Goal: Task Accomplishment & Management: Use online tool/utility

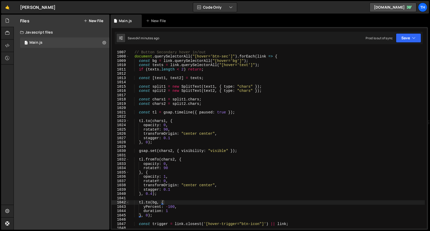
scroll to position [0, 2]
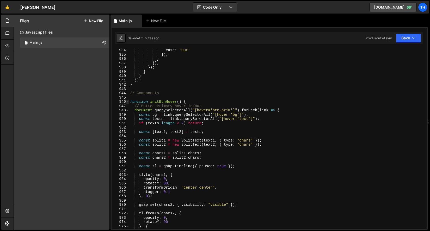
click at [127, 102] on span at bounding box center [127, 102] width 3 height 4
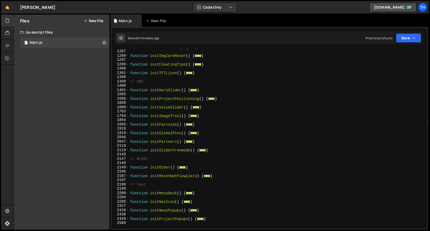
scroll to position [257, 0]
drag, startPoint x: 218, startPoint y: 151, endPoint x: 123, endPoint y: 132, distance: 97.0
click at [106, 150] on div "Files New File Javascript files 1 Main.js 0 CSS files Copy share link Edit File…" at bounding box center [222, 123] width 416 height 216
click at [181, 109] on div "function initLinkHover ( ) { ... } function initImgCardHover ( ) { ... } functi…" at bounding box center [276, 139] width 295 height 188
drag, startPoint x: 202, startPoint y: 89, endPoint x: 75, endPoint y: 88, distance: 127.0
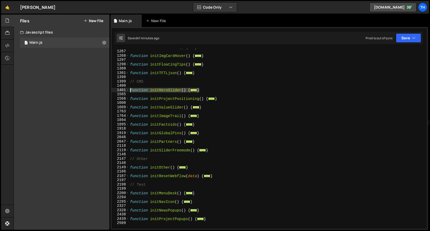
click at [75, 88] on div "Files New File Javascript files 1 Main.js 0 CSS files Copy share link Edit File…" at bounding box center [222, 123] width 416 height 216
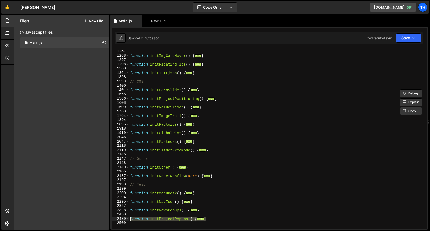
drag, startPoint x: 217, startPoint y: 218, endPoint x: 88, endPoint y: 219, distance: 129.1
click at [88, 219] on div "Files New File Javascript files 1 Main.js 0 CSS files Copy share link Edit File…" at bounding box center [222, 123] width 416 height 216
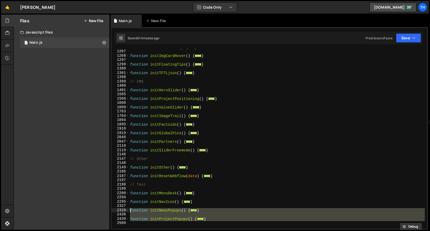
drag, startPoint x: 194, startPoint y: 223, endPoint x: 110, endPoint y: 211, distance: 84.6
click at [110, 211] on div "function initProjectPopups() { // Open pop-ups 1200 1267 1268 1297 1298 1360 13…" at bounding box center [268, 128] width 317 height 203
type textarea "function initNewsPopups() { // Open pop-ups"
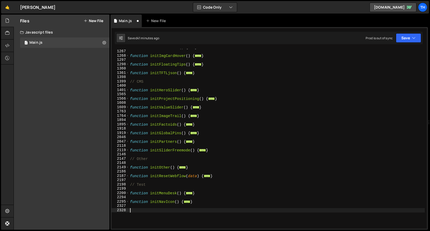
scroll to position [0, 0]
type textarea "}"
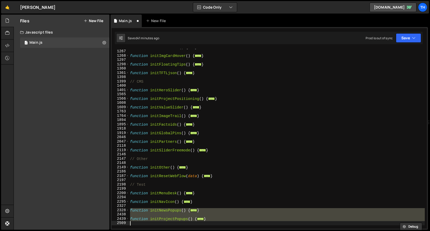
click at [193, 214] on div "function initLinkHover ( ) { ... } function initImgCardHover ( ) { ... } functi…" at bounding box center [276, 139] width 295 height 180
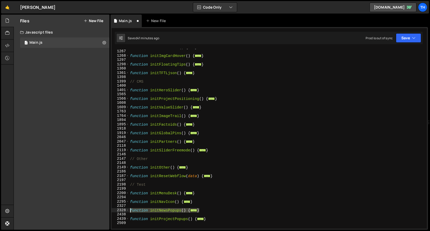
drag, startPoint x: 203, startPoint y: 211, endPoint x: 107, endPoint y: 210, distance: 96.1
click at [107, 210] on div "Files New File Javascript files 1 Main.js 0 CSS files Copy share link Edit File…" at bounding box center [222, 123] width 416 height 216
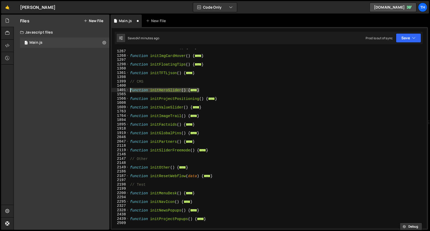
drag, startPoint x: 206, startPoint y: 91, endPoint x: 118, endPoint y: 91, distance: 88.2
click at [118, 91] on div "function initNewsPopups() { // Open pop-ups 1200 1267 1268 1297 1298 1360 1361 …" at bounding box center [268, 139] width 315 height 180
type textarea "function initHeroSlider() { const buttons = Array.from(document.querySelectorAl…"
click at [210, 226] on div "function initLinkHover ( ) { ... } function initImgCardHover ( ) { ... } functi…" at bounding box center [276, 139] width 295 height 188
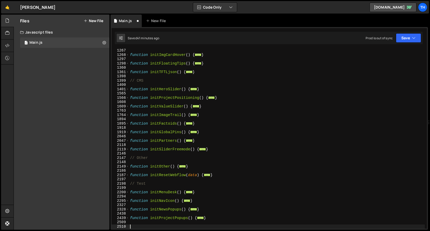
paste textarea "}"
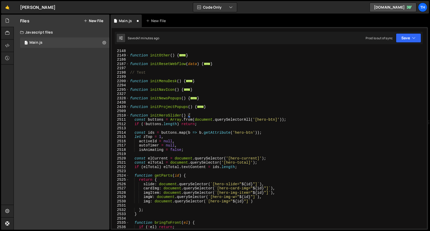
scroll to position [369, 0]
click at [165, 114] on div "function initOther ( ) { ... } function initResetWebflow ( data ) { ... } // Te…" at bounding box center [276, 143] width 295 height 188
click at [160, 117] on div "function initOther ( ) { ... } function initResetWebflow ( data ) { ... } // Te…" at bounding box center [276, 139] width 295 height 180
click at [160, 114] on div "function initOther ( ) { ... } function initResetWebflow ( data ) { ... } // Te…" at bounding box center [276, 143] width 295 height 188
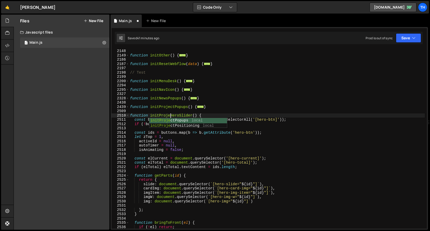
scroll to position [0, 3]
click at [167, 127] on div "initProject Popups local initProject Positioning local" at bounding box center [188, 128] width 78 height 20
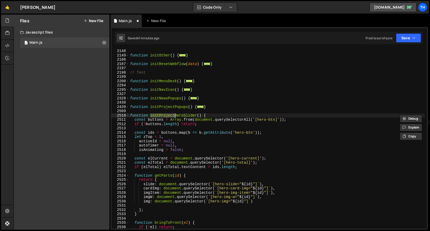
type textarea "function initProjectHeroSlider() {"
click at [166, 117] on div "function initOther ( ) { ... } function initResetWebflow ( data ) { ... } // Te…" at bounding box center [276, 139] width 295 height 180
click at [166, 117] on div "function initOther ( ) { ... } function initResetWebflow ( data ) { ... } // Te…" at bounding box center [276, 143] width 295 height 188
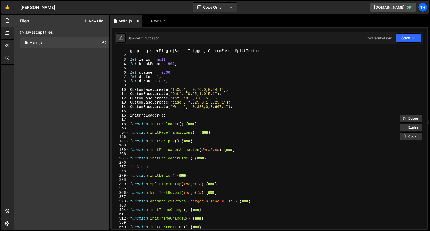
scroll to position [0, 0]
click at [148, 165] on div "gsap . registerPlugin ( ScrollTrigger , CustomEase , SplitText ) ; let lenis = …" at bounding box center [276, 143] width 295 height 188
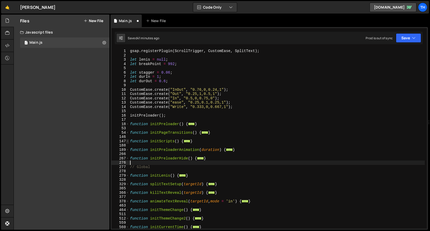
click at [127, 143] on span at bounding box center [127, 141] width 3 height 4
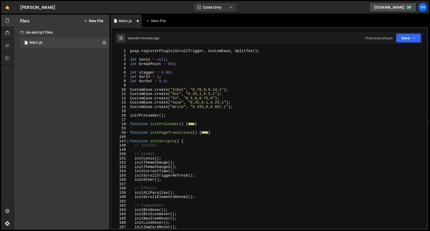
click at [127, 143] on span at bounding box center [127, 141] width 3 height 4
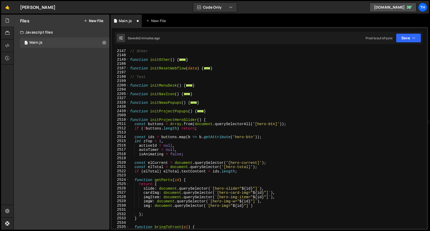
scroll to position [365, 0]
drag, startPoint x: 175, startPoint y: 120, endPoint x: 183, endPoint y: 119, distance: 8.6
click at [183, 119] on div "// Other function initOther ( ) { ... } function initResetWebflow ( data ) { ..…" at bounding box center [276, 143] width 295 height 188
click at [181, 118] on div "// Other function initOther ( ) { ... } function initResetWebflow ( data ) { ..…" at bounding box center [276, 143] width 295 height 188
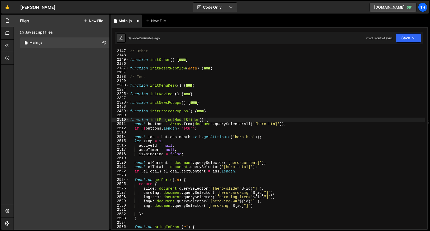
click at [181, 118] on div "// Other function initOther ( ) { ... } function initResetWebflow ( data ) { ..…" at bounding box center [276, 143] width 295 height 188
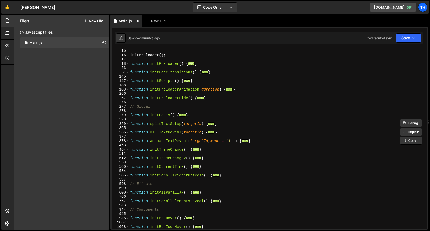
scroll to position [0, 0]
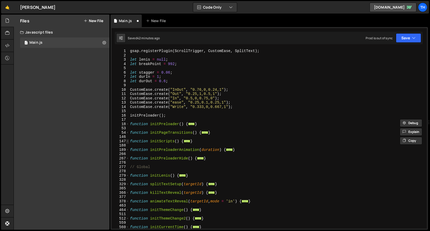
click at [127, 139] on span at bounding box center [127, 141] width 3 height 4
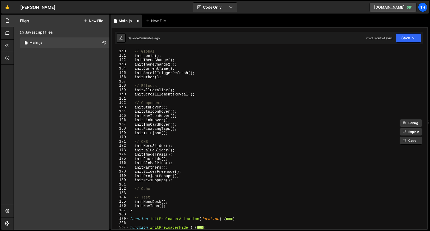
scroll to position [157, 0]
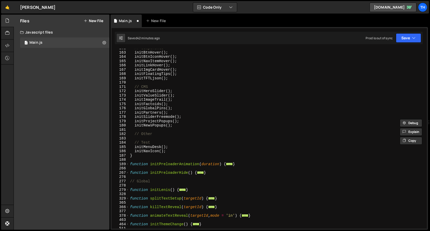
click at [173, 150] on div "// Components initBtnHover ( ) ; initBtnIconHover ( ) ; initNavItemHover ( ) ; …" at bounding box center [276, 140] width 295 height 188
type textarea "initNavIcon();"
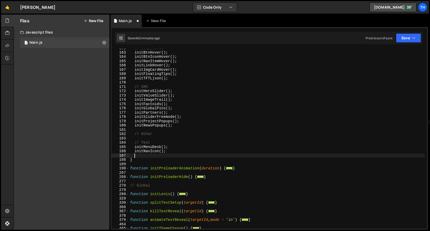
paste textarea "initProjectModalSlider"
drag, startPoint x: 159, startPoint y: 151, endPoint x: 166, endPoint y: 151, distance: 7.0
click at [166, 151] on div "// Components initBtnHover ( ) ; initBtnIconHover ( ) ; initNavItemHover ( ) ; …" at bounding box center [276, 140] width 295 height 188
click at [187, 155] on div "// Components initBtnHover ( ) ; initBtnIconHover ( ) ; initNavItemHover ( ) ; …" at bounding box center [276, 140] width 295 height 188
paste textarea "();"
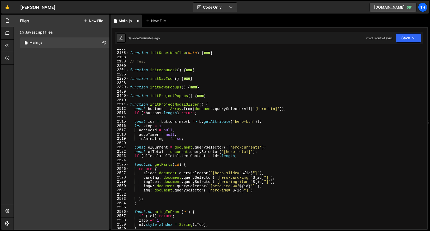
scroll to position [598, 0]
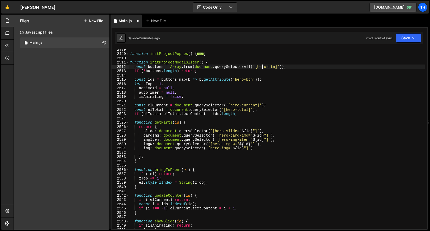
click at [262, 68] on div "function initProjectPopups ( ) { ... } function initProjectModalSlider ( ) { co…" at bounding box center [276, 141] width 295 height 188
click at [277, 68] on div "function initProjectPopups ( ) { ... } function initProjectModalSlider ( ) { co…" at bounding box center [276, 141] width 295 height 188
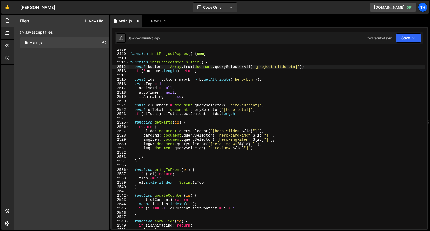
scroll to position [0, 11]
drag, startPoint x: 258, startPoint y: 66, endPoint x: 297, endPoint y: 66, distance: 39.0
click at [297, 66] on div "function initProjectPopups ( ) { ... } function initProjectModalSlider ( ) { co…" at bounding box center [276, 141] width 295 height 188
drag, startPoint x: 236, startPoint y: 79, endPoint x: 253, endPoint y: 80, distance: 16.9
click at [253, 80] on div "function initProjectPopups ( ) { ... } function initProjectModalSlider ( ) { co…" at bounding box center [276, 141] width 295 height 188
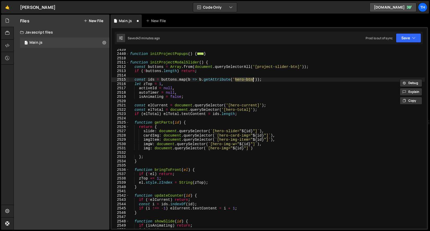
scroll to position [0, 9]
paste textarea "project-slider"
drag, startPoint x: 267, startPoint y: 80, endPoint x: 235, endPoint y: 80, distance: 31.5
click at [235, 80] on div "function initProjectPopups ( ) { ... } function initProjectModalSlider ( ) { co…" at bounding box center [276, 141] width 295 height 188
click at [232, 105] on div "function initProjectPopups ( ) { ... } function initProjectModalSlider ( ) { co…" at bounding box center [276, 141] width 295 height 188
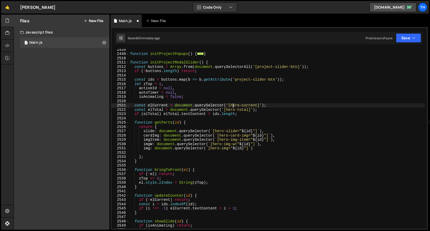
click at [232, 105] on div "function initProjectPopups ( ) { ... } function initProjectModalSlider ( ) { co…" at bounding box center [276, 141] width 295 height 188
paste textarea "project-slider"
click at [232, 108] on div "function initProjectPopups ( ) { ... } function initProjectModalSlider ( ) { co…" at bounding box center [276, 141] width 295 height 188
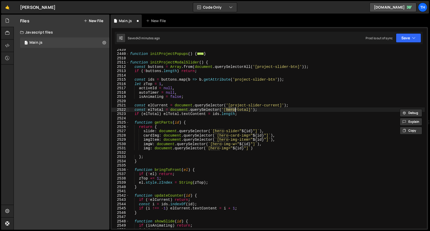
click at [232, 108] on div "function initProjectPopups ( ) { ... } function initProjectModalSlider ( ) { co…" at bounding box center [276, 141] width 295 height 188
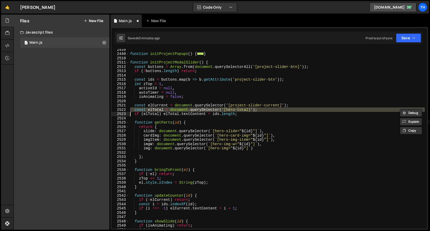
click at [232, 110] on div "function initProjectPopups ( ) { ... } function initProjectModalSlider ( ) { co…" at bounding box center [276, 139] width 295 height 180
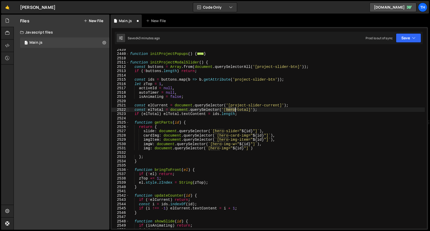
click at [232, 110] on div "function initProjectPopups ( ) { ... } function initProjectModalSlider ( ) { co…" at bounding box center [276, 141] width 295 height 188
paste textarea "project-slider"
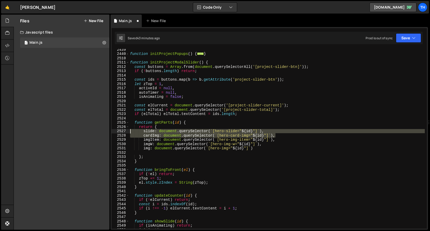
drag, startPoint x: 282, startPoint y: 135, endPoint x: 86, endPoint y: 131, distance: 196.3
click at [86, 131] on div "Files New File Javascript files 1 Main.js 0 CSS files Copy share link Edit File…" at bounding box center [222, 123] width 416 height 216
type textarea "slide: document.querySelector(`[hero-slide="${id}"]`), cardImg: document.queryS…"
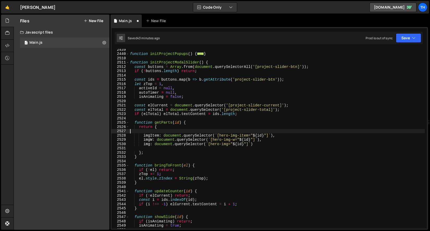
scroll to position [0, 0]
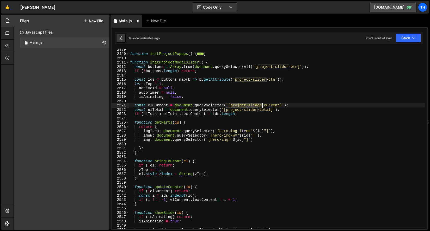
drag, startPoint x: 230, startPoint y: 106, endPoint x: 262, endPoint y: 106, distance: 31.2
click at [262, 106] on div "function initProjectPopups ( ) { ... } function initProjectModalSlider ( ) { co…" at bounding box center [276, 141] width 295 height 188
click at [225, 130] on div "function initProjectPopups ( ) { ... } function initProjectModalSlider ( ) { co…" at bounding box center [276, 141] width 295 height 188
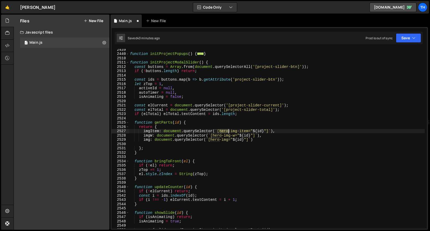
click at [225, 130] on div "function initProjectPopups ( ) { ... } function initProjectModalSlider ( ) { co…" at bounding box center [276, 141] width 295 height 188
paste textarea "project-slider"
click at [217, 136] on div "function initProjectPopups ( ) { ... } function initProjectModalSlider ( ) { co…" at bounding box center [276, 141] width 295 height 188
paste textarea "project-slider"
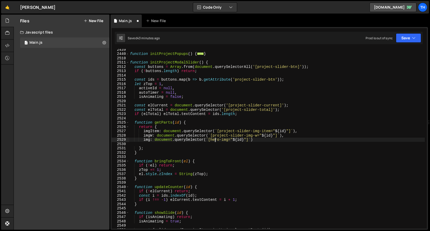
click at [215, 139] on div "function initProjectPopups ( ) { ... } function initProjectModalSlider ( ) { co…" at bounding box center [276, 141] width 295 height 188
paste textarea "project-slider"
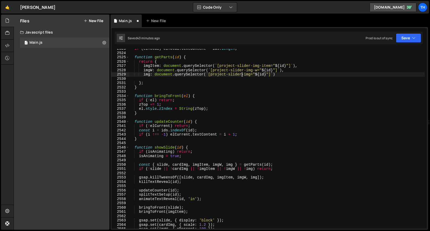
scroll to position [661, 0]
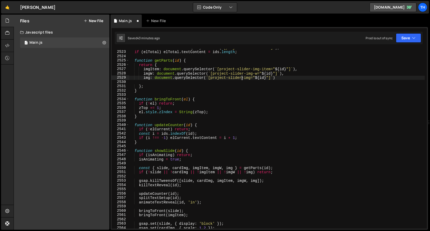
click at [194, 168] on div "const elTotal = document . querySelector ( '[project-slider-total]' ) ; if ( el…" at bounding box center [276, 140] width 295 height 188
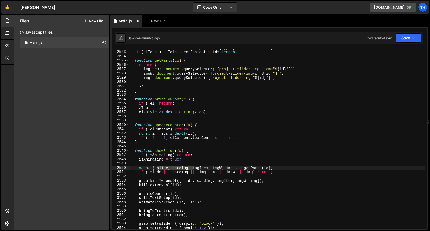
drag, startPoint x: 194, startPoint y: 168, endPoint x: 157, endPoint y: 169, distance: 36.5
click at [157, 170] on div "const elTotal = document . querySelector ( '[project-slider-total]' ) ; if ( el…" at bounding box center [276, 140] width 295 height 188
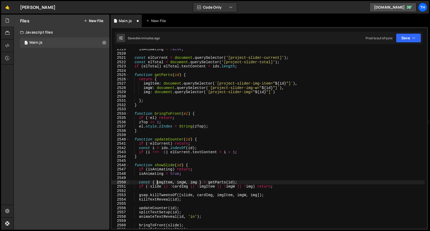
scroll to position [647, 0]
drag, startPoint x: 197, startPoint y: 187, endPoint x: 148, endPoint y: 188, distance: 48.7
click at [148, 188] on div "isAnimating = false ; const elCurrent = document . querySelector ( '[project-sl…" at bounding box center [276, 141] width 295 height 188
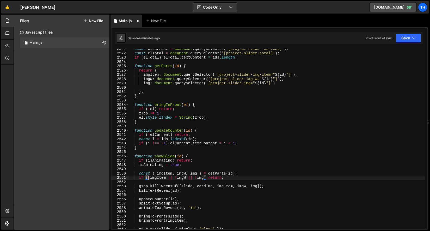
scroll to position [655, 0]
drag, startPoint x: 217, startPoint y: 186, endPoint x: 182, endPoint y: 186, distance: 35.1
click at [182, 186] on div "const elCurrent = document . querySelector ( '[project-slider-current]' ) ; con…" at bounding box center [276, 141] width 295 height 188
click at [186, 197] on div "const elCurrent = document . querySelector ( '[project-slider-current]' ) ; con…" at bounding box center [276, 141] width 295 height 188
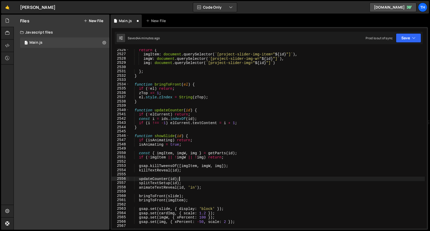
scroll to position [676, 0]
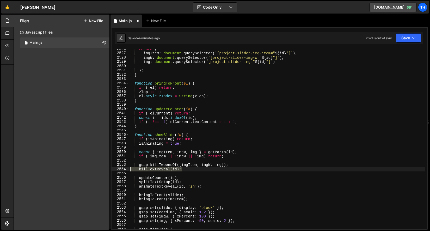
drag, startPoint x: 190, startPoint y: 167, endPoint x: 107, endPoint y: 168, distance: 82.8
click at [107, 168] on div "Files New File Javascript files 1 Main.js 0 CSS files Copy share link Edit File…" at bounding box center [222, 123] width 416 height 216
type textarea "killTextReveal(id);"
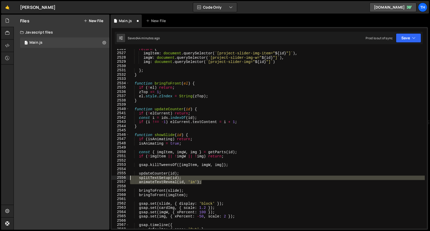
drag, startPoint x: 206, startPoint y: 182, endPoint x: 106, endPoint y: 177, distance: 100.3
click at [106, 177] on div "Files New File Javascript files 1 Main.js 0 CSS files Copy share link Edit File…" at bounding box center [222, 123] width 416 height 216
type textarea "splitTextSetup(id); animateTextReveal(id, 'in');"
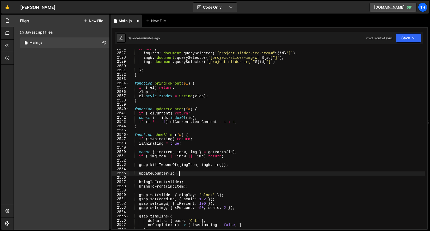
click at [173, 182] on div "return { imgItem : document . querySelector ( ` [project-slider-img-item=" ${ i…" at bounding box center [276, 141] width 295 height 188
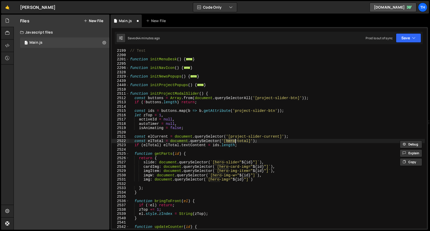
scroll to position [567, 0]
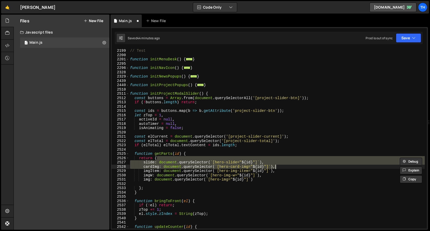
click at [188, 175] on div "// Test function initMenuDesk ( ) { ... } function initNavIcon ( ) { ... } func…" at bounding box center [276, 143] width 295 height 188
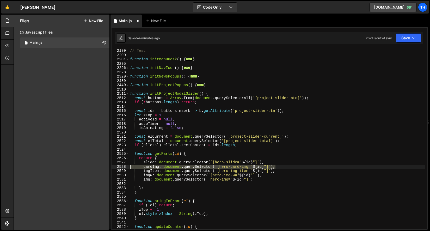
drag, startPoint x: 283, startPoint y: 166, endPoint x: 106, endPoint y: 165, distance: 176.5
click at [106, 165] on div "Files New File Javascript files 1 Main.js 0 CSS files Copy share link Edit File…" at bounding box center [222, 123] width 416 height 216
type textarea "cardImg: document.querySelector(`[hero-card-img="${id}"]`),"
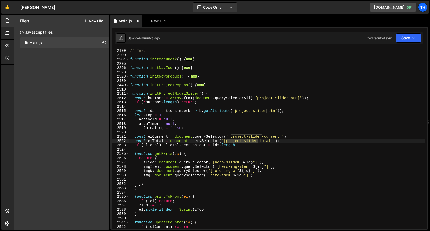
drag, startPoint x: 226, startPoint y: 140, endPoint x: 257, endPoint y: 140, distance: 31.0
click at [257, 140] on div "// Test function initMenuDesk ( ) { ... } function initNavIcon ( ) { ... } func…" at bounding box center [276, 143] width 295 height 188
click at [221, 160] on div "// Test function initMenuDesk ( ) { ... } function initNavIcon ( ) { ... } func…" at bounding box center [276, 143] width 295 height 188
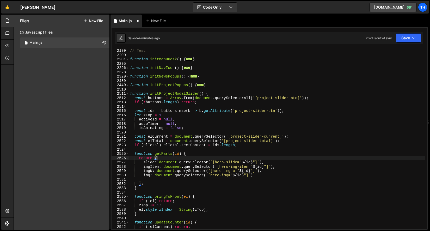
click at [221, 160] on div "// Test function initMenuDesk ( ) { ... } function initNavIcon ( ) { ... } func…" at bounding box center [276, 143] width 295 height 188
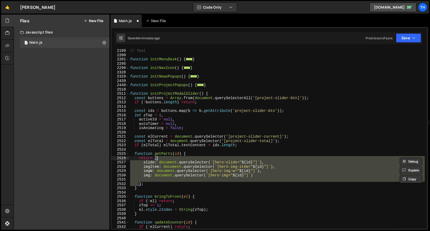
click at [220, 161] on div "// Test function initMenuDesk ( ) { ... } function initNavIcon ( ) { ... } func…" at bounding box center [276, 139] width 295 height 180
click at [220, 161] on div "// Test function initMenuDesk ( ) { ... } function initNavIcon ( ) { ... } func…" at bounding box center [276, 143] width 295 height 188
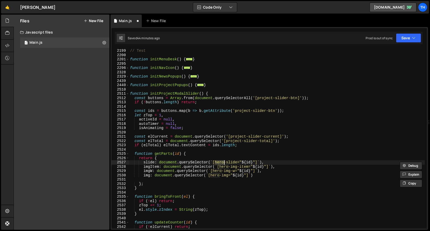
paste textarea "project-slider"
click at [224, 166] on div "// Test function initMenuDesk ( ) { ... } function initNavIcon ( ) { ... } func…" at bounding box center [276, 143] width 295 height 188
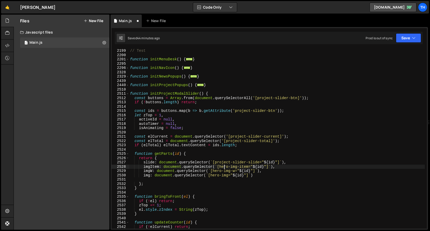
click at [224, 166] on div "// Test function initMenuDesk ( ) { ... } function initNavIcon ( ) { ... } func…" at bounding box center [276, 143] width 295 height 188
paste textarea "project-slider"
click at [217, 171] on div "// Test function initMenuDesk ( ) { ... } function initNavIcon ( ) { ... } func…" at bounding box center [276, 143] width 295 height 188
paste textarea "project-slider"
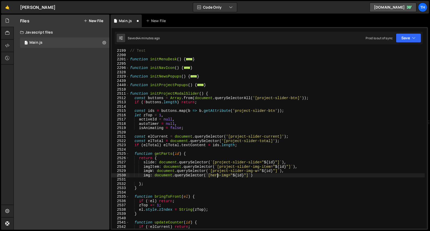
click at [217, 175] on div "// Test function initMenuDesk ( ) { ... } function initNavIcon ( ) { ... } func…" at bounding box center [276, 143] width 295 height 188
paste textarea "project-slider"
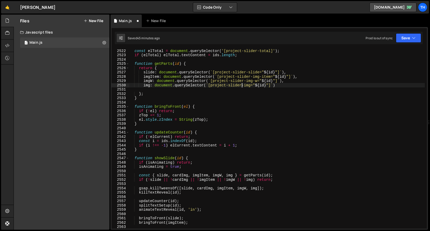
scroll to position [659, 0]
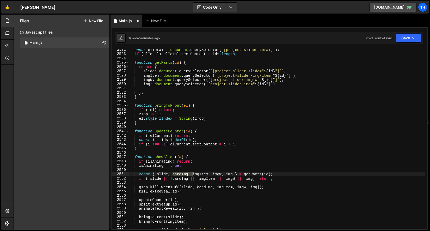
drag, startPoint x: 173, startPoint y: 174, endPoint x: 193, endPoint y: 175, distance: 19.8
click at [193, 175] on div "const elTotal = document . querySelector ( '[project-slider-total]' ) ; if ( el…" at bounding box center [276, 142] width 295 height 188
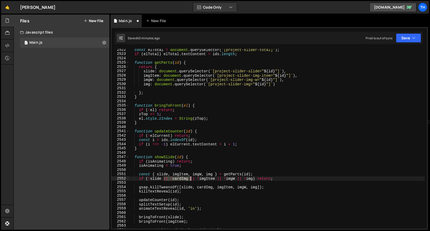
drag, startPoint x: 164, startPoint y: 179, endPoint x: 191, endPoint y: 180, distance: 26.8
click at [191, 180] on div "const elTotal = document . querySelector ( '[project-slider-total]' ) ; if ( el…" at bounding box center [276, 142] width 295 height 188
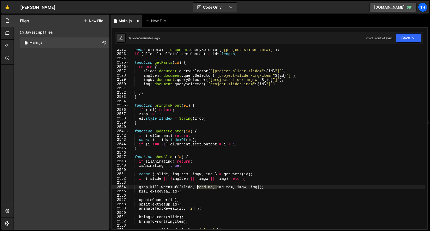
drag, startPoint x: 217, startPoint y: 187, endPoint x: 198, endPoint y: 187, distance: 19.5
click at [198, 187] on div "const elTotal = document . querySelector ( '[project-slider-total]' ) ; if ( el…" at bounding box center [276, 142] width 295 height 188
drag, startPoint x: 188, startPoint y: 191, endPoint x: 98, endPoint y: 189, distance: 89.6
click at [98, 189] on div "Files New File Javascript files 1 Main.js 0 CSS files Copy share link Edit File…" at bounding box center [222, 123] width 416 height 216
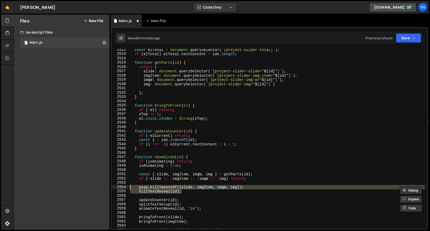
click at [159, 192] on div "const elTotal = document . querySelector ( '[project-slider-total]' ) ; if ( el…" at bounding box center [276, 139] width 295 height 180
type textarea "killTextReveal(id);"
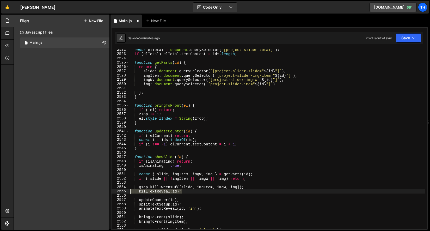
drag, startPoint x: 185, startPoint y: 191, endPoint x: 128, endPoint y: 191, distance: 57.5
click at [128, 191] on div "killTextReveal(id); 2522 2523 2524 2525 2526 2527 2528 2529 2530 2531 2532 2533…" at bounding box center [268, 139] width 315 height 180
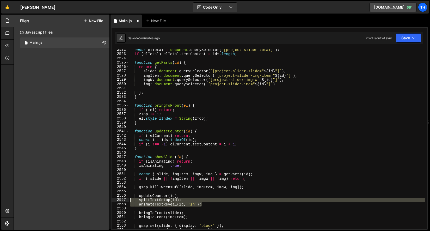
drag, startPoint x: 207, startPoint y: 205, endPoint x: 126, endPoint y: 200, distance: 80.6
click at [126, 200] on div "gsap.killTweensOf([slide, imgItem, imgW, img]); 2522 2523 2524 2525 2526 2527 2…" at bounding box center [268, 139] width 315 height 180
type textarea "splitTextSetup(id); animateTextReveal(id, 'in');"
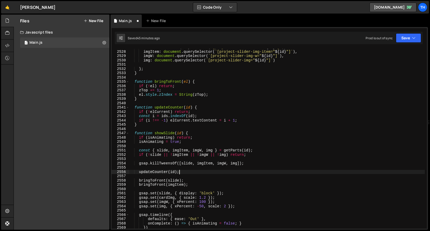
scroll to position [682, 0]
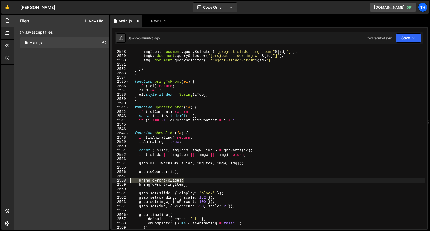
drag, startPoint x: 195, startPoint y: 181, endPoint x: 91, endPoint y: 181, distance: 104.1
click at [91, 181] on div "Files New File Javascript files 1 Main.js 0 CSS files Copy share link Edit File…" at bounding box center [222, 123] width 416 height 216
type textarea "bringToFront(slide);"
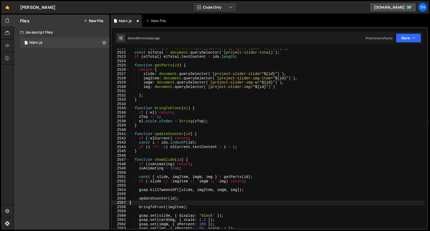
scroll to position [655, 0]
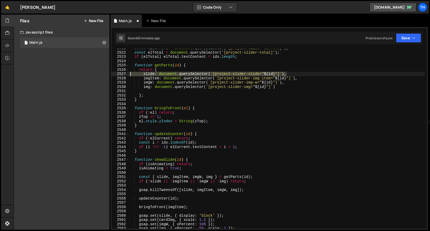
drag, startPoint x: 288, startPoint y: 75, endPoint x: 110, endPoint y: 75, distance: 178.8
click at [110, 75] on div "Files New File Javascript files 1 Main.js 0 CSS files Copy share link Edit File…" at bounding box center [222, 123] width 416 height 216
type textarea "slide: document.querySelector(`[project-slider-slide="${id}"]`),"
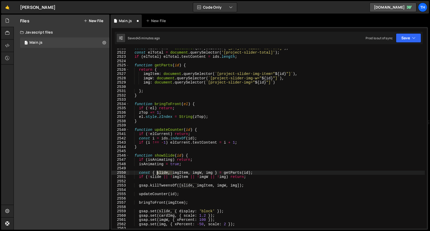
drag, startPoint x: 172, startPoint y: 174, endPoint x: 156, endPoint y: 174, distance: 16.1
click at [156, 174] on div "const elCurrent = document . querySelector ( '[project-slider-current]' ) ; con…" at bounding box center [276, 140] width 295 height 188
drag, startPoint x: 170, startPoint y: 177, endPoint x: 149, endPoint y: 177, distance: 21.6
click at [149, 177] on div "const elCurrent = document . querySelector ( '[project-slider-current]' ) ; con…" at bounding box center [276, 140] width 295 height 188
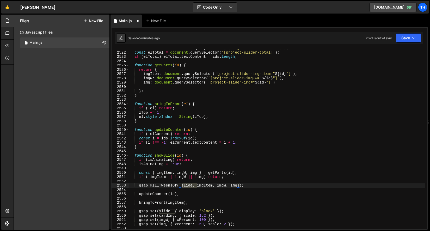
drag, startPoint x: 197, startPoint y: 185, endPoint x: 182, endPoint y: 185, distance: 14.8
click at [182, 185] on div "const elCurrent = document . querySelector ( '[project-slider-current]' ) ; con…" at bounding box center [276, 140] width 295 height 188
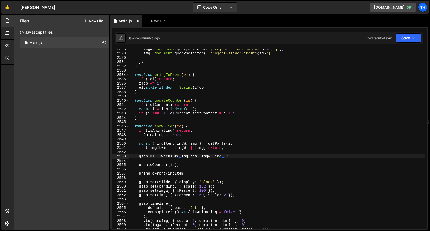
scroll to position [689, 0]
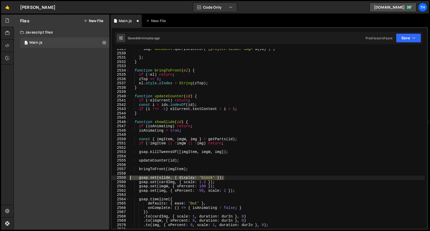
drag, startPoint x: 228, startPoint y: 179, endPoint x: 126, endPoint y: 177, distance: 101.8
click at [126, 177] on div "gsap.killTweensOf([imgItem, imgW, img]); 2529 2530 2531 2532 2533 2534 2535 253…" at bounding box center [268, 139] width 315 height 180
type textarea "gsap.set(slide, { display: 'block' });"
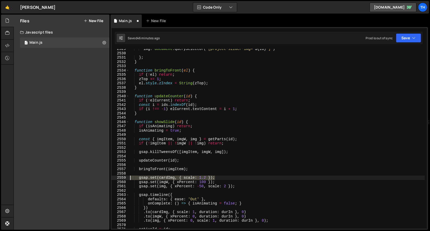
drag, startPoint x: 226, startPoint y: 179, endPoint x: 107, endPoint y: 179, distance: 118.7
click at [107, 179] on div "Files New File Javascript files 1 Main.js 0 CSS files Copy share link Edit File…" at bounding box center [222, 123] width 416 height 216
type textarea "gsap.set(cardImg, { scale: 1.2 });"
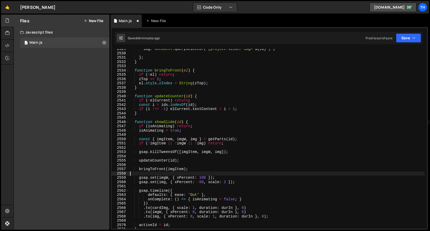
type textarea "gsap.set(cardImg, { scale: 1.2 });"
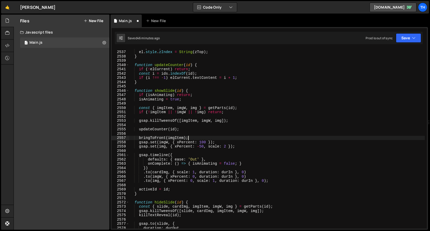
scroll to position [722, 0]
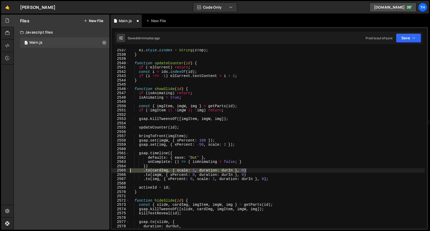
drag, startPoint x: 256, startPoint y: 173, endPoint x: 99, endPoint y: 172, distance: 157.2
click at [99, 172] on div "Files New File Javascript files 1 Main.js 0 CSS files Copy share link Edit File…" at bounding box center [222, 123] width 416 height 216
type textarea ".to(cardImg, { scale: 1, duration: durIn }, 0)"
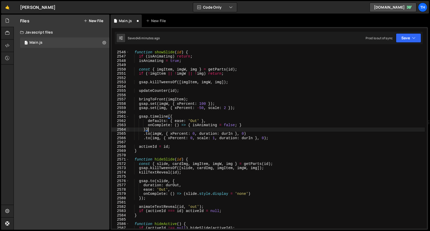
scroll to position [759, 0]
drag, startPoint x: 193, startPoint y: 164, endPoint x: 163, endPoint y: 165, distance: 30.5
click at [163, 165] on div "function showSlide ( id ) { if ( isAnimating ) return ; isAnimating = true ; co…" at bounding box center [276, 140] width 295 height 188
drag, startPoint x: 163, startPoint y: 165, endPoint x: 157, endPoint y: 164, distance: 5.9
click at [157, 164] on div "function showSlide ( id ) { if ( isAnimating ) return ; isAnimating = true ; co…" at bounding box center [276, 140] width 295 height 188
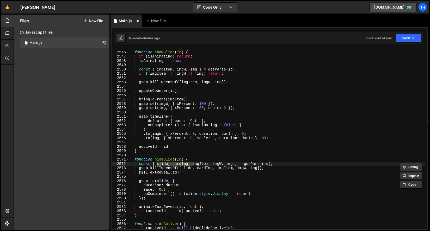
drag, startPoint x: 193, startPoint y: 164, endPoint x: 157, endPoint y: 163, distance: 35.9
click at [157, 163] on div "function showSlide ( id ) { if ( isAnimating ) return ; isAnimating = true ; co…" at bounding box center [276, 140] width 295 height 188
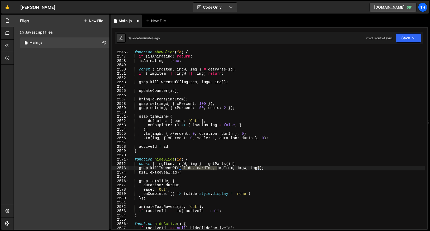
drag, startPoint x: 217, startPoint y: 167, endPoint x: 182, endPoint y: 168, distance: 35.7
click at [182, 168] on div "function showSlide ( id ) { if ( isAnimating ) return ; isAnimating = true ; co…" at bounding box center [276, 140] width 295 height 188
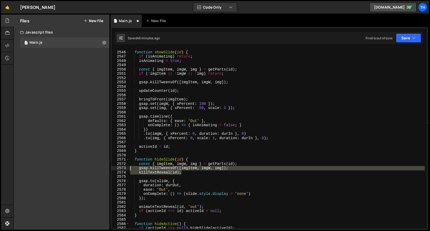
drag, startPoint x: 195, startPoint y: 173, endPoint x: 105, endPoint y: 169, distance: 89.9
click at [105, 169] on div "Files New File Javascript files 1 Main.js 0 CSS files Copy share link Edit File…" at bounding box center [222, 123] width 416 height 216
click at [174, 170] on div "function showSlide ( id ) { if ( isAnimating ) return ; isAnimating = true ; co…" at bounding box center [276, 139] width 295 height 180
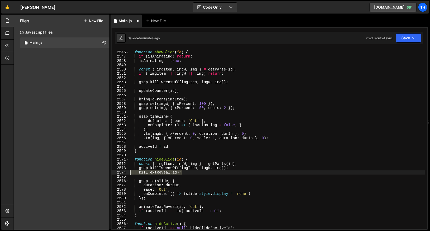
drag, startPoint x: 184, startPoint y: 172, endPoint x: 95, endPoint y: 171, distance: 88.3
click at [95, 171] on div "Files New File Javascript files 1 Main.js 0 CSS files Copy share link Edit File…" at bounding box center [222, 123] width 416 height 216
type textarea "killTextReveal(id);"
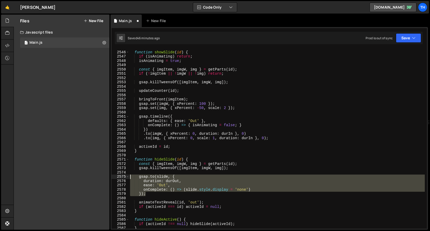
drag, startPoint x: 161, startPoint y: 194, endPoint x: 91, endPoint y: 175, distance: 72.7
click at [91, 175] on div "Files New File Javascript files 1 Main.js 0 CSS files Copy share link Edit File…" at bounding box center [222, 123] width 416 height 216
type textarea "gsap.to(slide, { duration: durOut,"
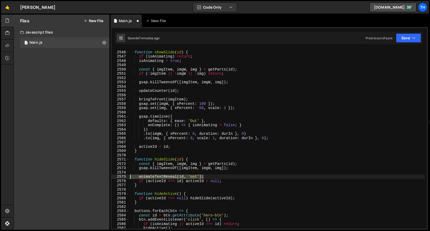
drag, startPoint x: 215, startPoint y: 177, endPoint x: 79, endPoint y: 175, distance: 135.4
click at [79, 175] on div "Files New File Javascript files 1 Main.js 0 CSS files Copy share link Edit File…" at bounding box center [222, 123] width 416 height 216
type textarea "animateTextReveal(id, 'out');"
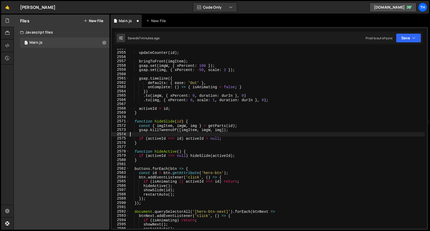
scroll to position [797, 0]
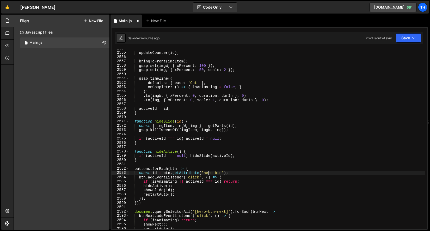
click at [208, 173] on div "updateCounter ( id ) ; bringToFront ( imgItem ) ; gsap . set ( imgW , { xPercen…" at bounding box center [276, 140] width 295 height 188
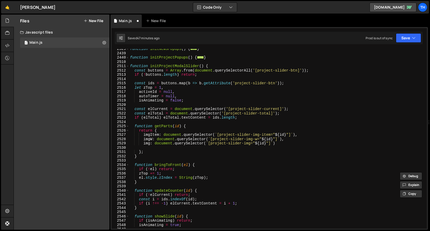
scroll to position [569, 0]
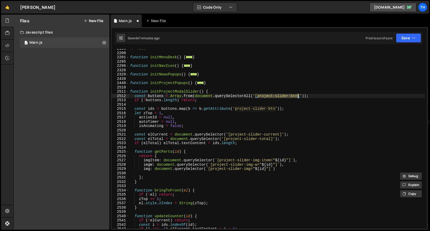
drag, startPoint x: 258, startPoint y: 97, endPoint x: 297, endPoint y: 97, distance: 39.0
click at [297, 97] on div "// Test function initMenuDesk ( ) { ... } function initNavIcon ( ) { ... } func…" at bounding box center [276, 141] width 295 height 188
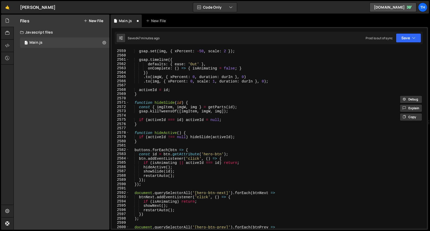
scroll to position [838, 0]
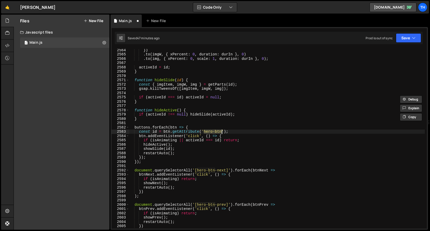
drag, startPoint x: 204, startPoint y: 131, endPoint x: 222, endPoint y: 131, distance: 17.7
click at [222, 131] on div "}) . to ( imgW , { xPercent : 0 , duration : durIn } , 0 ) . to ( img , { xPerc…" at bounding box center [276, 142] width 295 height 188
paste textarea "project-slider"
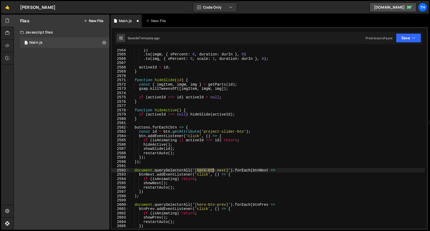
drag, startPoint x: 198, startPoint y: 170, endPoint x: 214, endPoint y: 171, distance: 15.9
click at [214, 171] on div "}) . to ( imgW , { xPercent : 0 , duration : durIn } , 0 ) . to ( img , { xPerc…" at bounding box center [276, 142] width 295 height 188
drag, startPoint x: 215, startPoint y: 170, endPoint x: 197, endPoint y: 170, distance: 17.4
click at [197, 170] on div "}) . to ( imgW , { xPercent : 0 , duration : durIn } , 0 ) . to ( img , { xPerc…" at bounding box center [276, 142] width 295 height 188
paste textarea "project-slider"
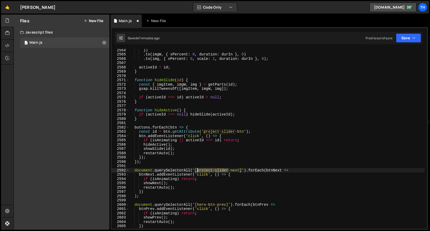
drag, startPoint x: 229, startPoint y: 170, endPoint x: 197, endPoint y: 171, distance: 32.0
click at [197, 171] on div "}) . to ( imgW , { xPercent : 0 , duration : durIn } , 0 ) . to ( img , { xPerc…" at bounding box center [276, 142] width 295 height 188
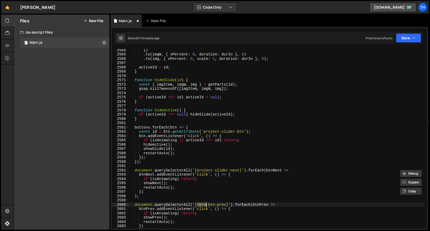
drag, startPoint x: 197, startPoint y: 205, endPoint x: 205, endPoint y: 206, distance: 8.1
click at [205, 206] on div "}) . to ( imgW , { xPercent : 0 , duration : durIn } , 0 ) . to ( img , { xPerc…" at bounding box center [276, 142] width 295 height 188
paste textarea "project-slider"
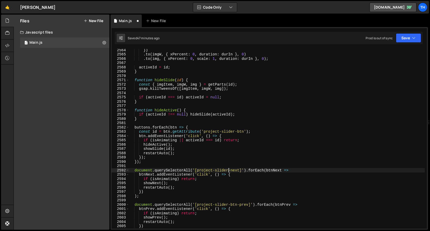
click at [229, 170] on div "}) . to ( imgW , { xPercent : 0 , duration : durIn } , 0 ) . to ( img , { xPerc…" at bounding box center [276, 142] width 295 height 188
click at [263, 155] on div "}) . to ( imgW , { xPercent : 0 , duration : durIn } , 0 ) . to ( img , { xPerc…" at bounding box center [276, 142] width 295 height 188
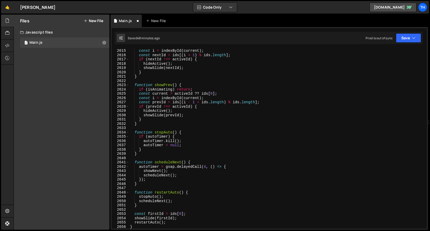
scroll to position [1057, 0]
click at [175, 162] on div "const i = indexById ( current ) ; const nextId = ids [( i + 1 ) % ids . length …" at bounding box center [276, 142] width 295 height 188
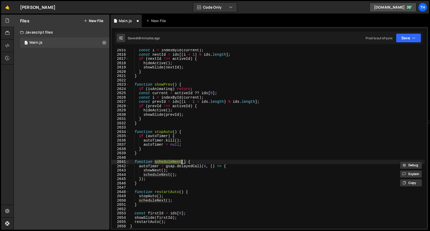
click at [179, 161] on div "const i = indexById ( current ) ; const nextId = ids [( i + 1 ) % ids . length …" at bounding box center [276, 139] width 295 height 180
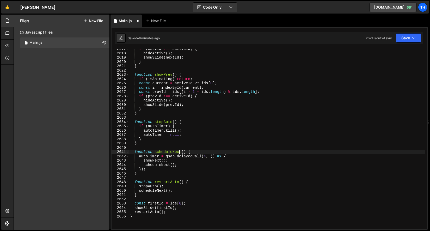
scroll to position [1068, 0]
click at [173, 152] on div "if ( nextId !== activeId ) { hideActive ( ) ; showSlide ( nextId ) ; } } functi…" at bounding box center [276, 141] width 295 height 188
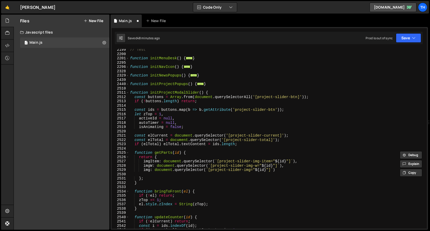
scroll to position [568, 0]
drag, startPoint x: 257, startPoint y: 97, endPoint x: 297, endPoint y: 96, distance: 39.6
click at [297, 96] on div "// Test function initMenuDesk ( ) { ... } function initNavIcon ( ) { ... } func…" at bounding box center [276, 142] width 295 height 188
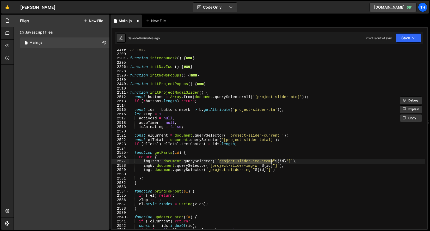
drag, startPoint x: 220, startPoint y: 161, endPoint x: 270, endPoint y: 161, distance: 49.7
click at [270, 161] on div "// Test function initMenuDesk ( ) { ... } function initNavIcon ( ) { ... } func…" at bounding box center [276, 142] width 295 height 188
click at [127, 91] on span at bounding box center [127, 93] width 3 height 4
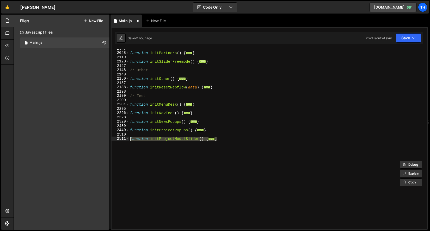
drag, startPoint x: 201, startPoint y: 149, endPoint x: 118, endPoint y: 140, distance: 83.6
click at [118, 140] on div "imgItem: document.querySelector(`[project-slider-img-item="${id}"]`), 2047 2048…" at bounding box center [268, 139] width 315 height 180
click at [129, 138] on div "function initPartners ( ) { ... } function initSliderFreemode ( ) { ... } // Ot…" at bounding box center [276, 139] width 295 height 180
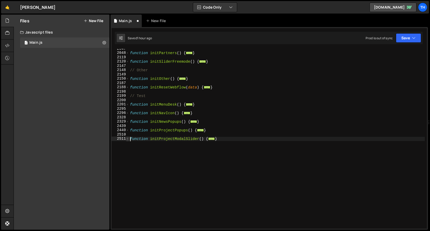
click at [127, 141] on span at bounding box center [127, 139] width 3 height 4
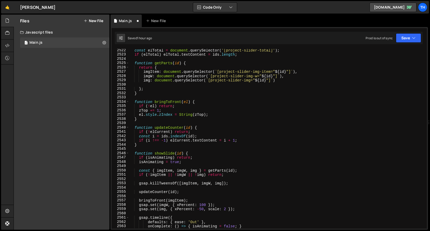
scroll to position [603, 0]
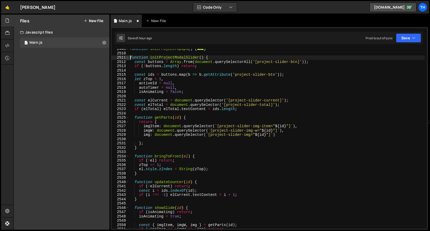
click at [127, 58] on span at bounding box center [127, 57] width 3 height 4
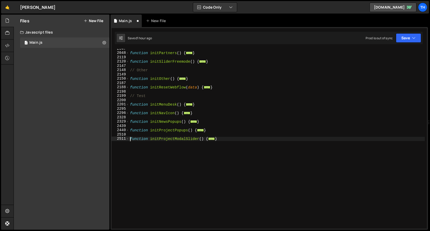
scroll to position [522, 0]
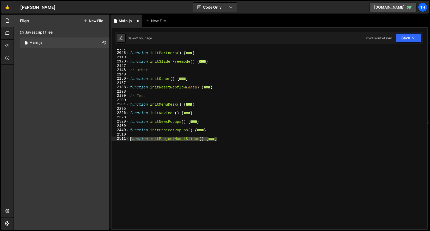
drag, startPoint x: 139, startPoint y: 152, endPoint x: 124, endPoint y: 138, distance: 20.6
click at [124, 138] on div "function initProjectModalSlider() { 2047 2048 2119 2120 2147 2148 2149 2150 218…" at bounding box center [268, 139] width 315 height 180
paste textarea "}"
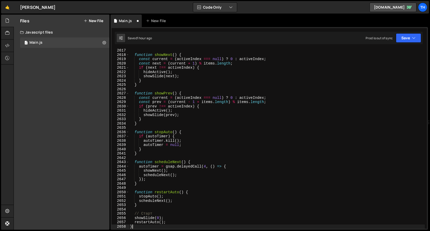
scroll to position [1066, 0]
click at [409, 38] on button "Save" at bounding box center [407, 37] width 25 height 9
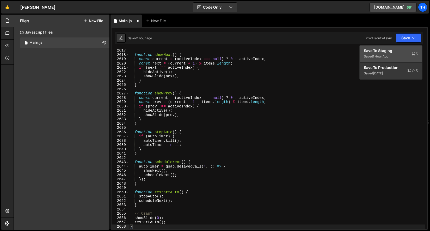
click at [400, 55] on div "Saved 1 hour ago" at bounding box center [390, 56] width 54 height 6
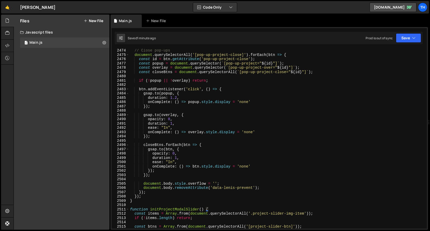
scroll to position [7934, 0]
click at [172, 210] on div "// Close pop-ups document . querySelectorAll ( '[pop-up-project-close]' ) . for…" at bounding box center [276, 142] width 295 height 188
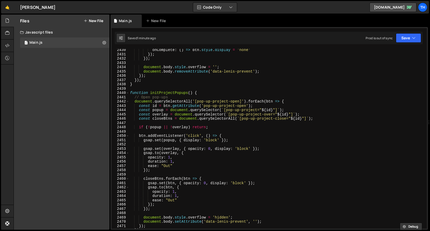
scroll to position [7793, 0]
click at [129, 95] on div "2441" at bounding box center [120, 97] width 18 height 4
click at [128, 94] on span at bounding box center [127, 93] width 3 height 4
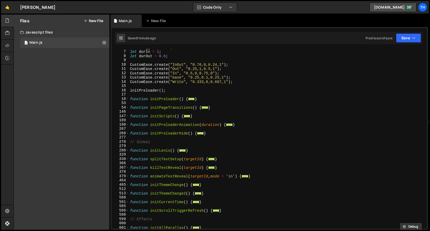
scroll to position [0, 0]
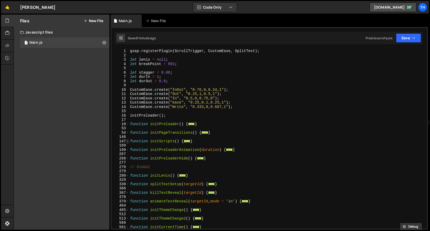
click at [128, 142] on span at bounding box center [127, 141] width 3 height 4
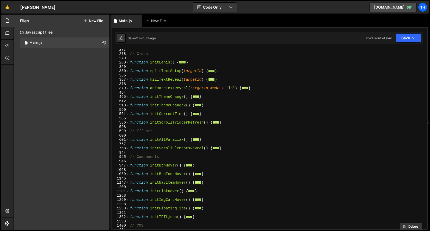
scroll to position [526, 0]
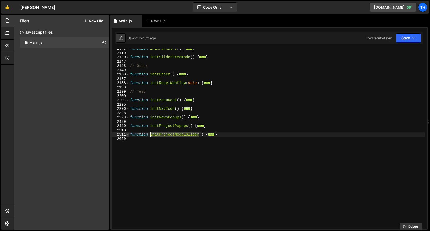
click at [129, 133] on span at bounding box center [127, 135] width 3 height 4
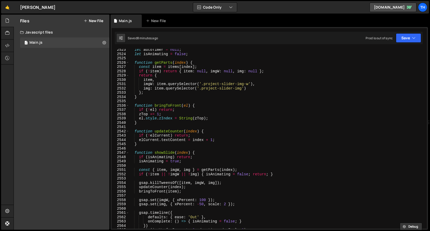
scroll to position [581, 0]
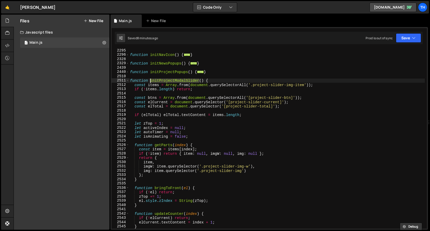
click at [125, 82] on div "2511" at bounding box center [120, 80] width 18 height 4
type textarea "function initProjectModalSlider() { const items = Array.from(document.querySele…"
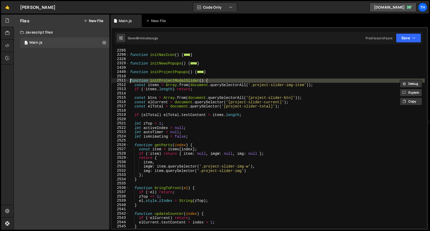
click at [141, 61] on div "function initNavIcon ( ) { ... } function initNewsPopups ( ) { ... } function i…" at bounding box center [276, 142] width 295 height 188
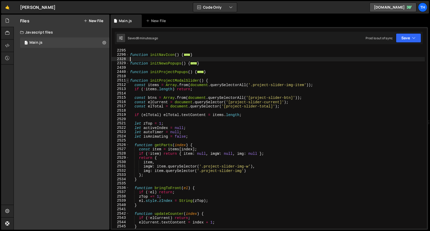
click at [128, 81] on span at bounding box center [127, 80] width 3 height 4
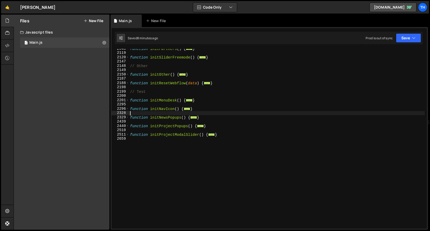
scroll to position [350, 0]
drag, startPoint x: 128, startPoint y: 152, endPoint x: 119, endPoint y: 136, distance: 18.2
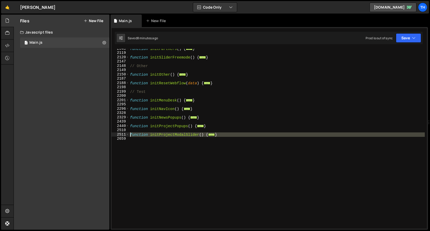
drag, startPoint x: 132, startPoint y: 139, endPoint x: 124, endPoint y: 133, distance: 9.9
click at [124, 133] on div "2048 2119 2120 2147 2148 2149 2150 2187 2188 2198 2199 2200 2201 2295 2296 2328…" at bounding box center [268, 139] width 315 height 180
type textarea "function initProjectModalSlider() { const items = Array.from(document.querySele…"
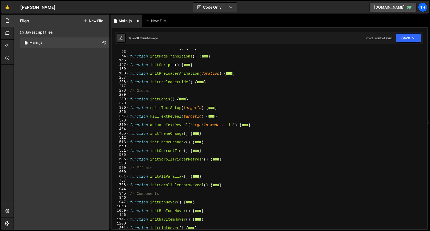
scroll to position [0, 0]
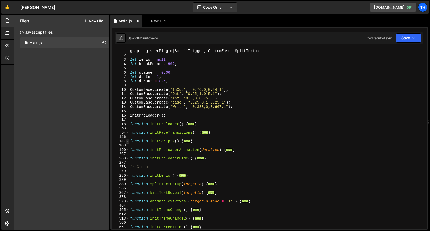
click at [129, 140] on div "147" at bounding box center [120, 141] width 18 height 4
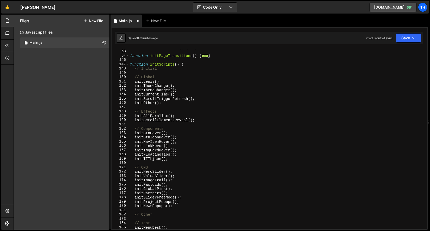
scroll to position [179, 0]
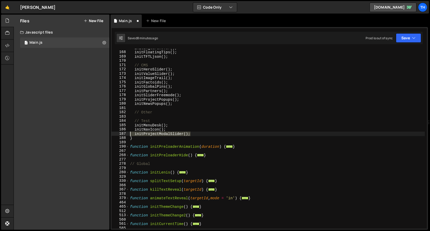
drag, startPoint x: 194, startPoint y: 134, endPoint x: 79, endPoint y: 136, distance: 115.9
click at [79, 136] on div "Files New File Javascript files 1 Main.js 0 CSS files Copy share link Edit File…" at bounding box center [222, 123] width 416 height 216
type textarea "initProjectModalSlider();"
type textarea "="
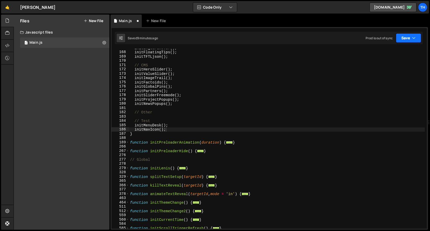
click at [406, 36] on button "Save" at bounding box center [407, 37] width 25 height 9
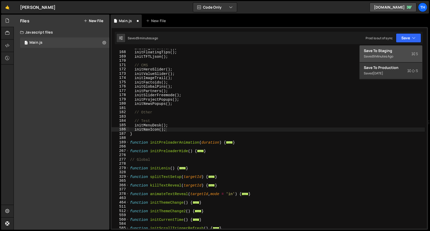
click at [398, 55] on div "Saved 9 minutes ago" at bounding box center [390, 56] width 54 height 6
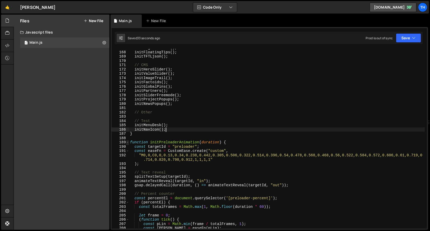
click at [128, 142] on span at bounding box center [127, 142] width 3 height 4
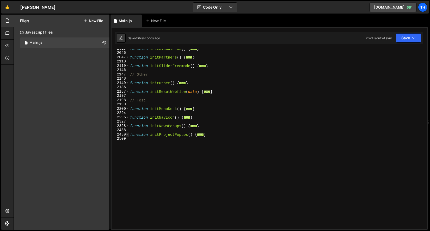
click at [128, 134] on span at bounding box center [127, 135] width 3 height 4
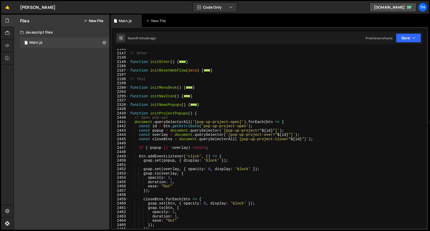
scroll to position [361, 0]
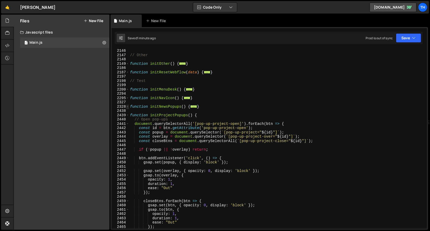
click at [128, 107] on span at bounding box center [127, 107] width 3 height 4
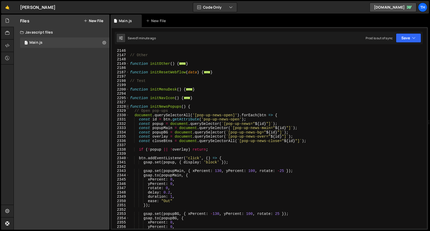
click at [128, 105] on span at bounding box center [127, 107] width 3 height 4
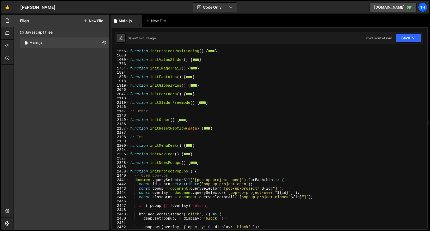
scroll to position [257, 0]
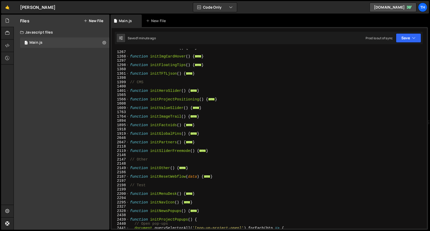
click at [125, 106] on div "1609" at bounding box center [120, 108] width 18 height 4
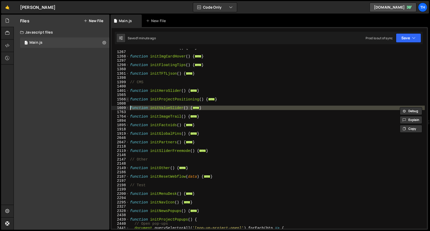
click at [129, 99] on span at bounding box center [127, 99] width 3 height 4
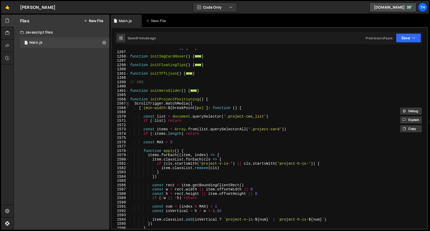
click at [127, 103] on span at bounding box center [127, 104] width 3 height 4
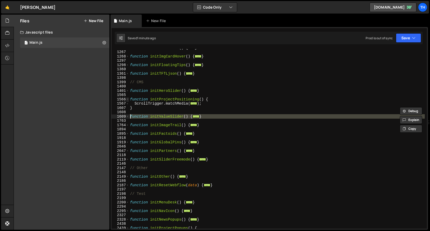
click at [127, 101] on span at bounding box center [127, 99] width 3 height 4
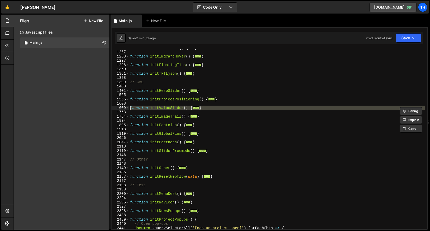
click at [140, 99] on div "function initLinkHover ( ) { ... } function initImgCardHover ( ) { ... } functi…" at bounding box center [276, 140] width 295 height 188
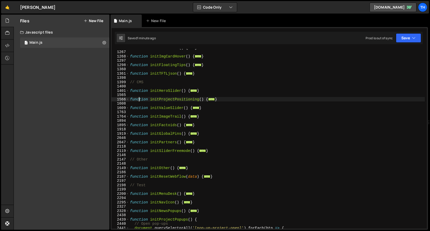
click at [129, 108] on div "function initLinkHover ( ) { ... } function initImgCardHover ( ) { ... } functi…" at bounding box center [276, 140] width 295 height 188
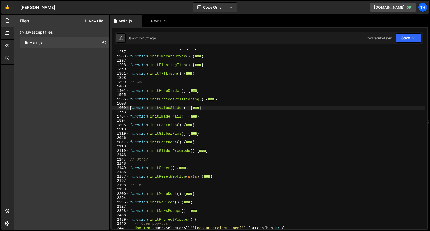
click at [128, 108] on span at bounding box center [127, 108] width 3 height 4
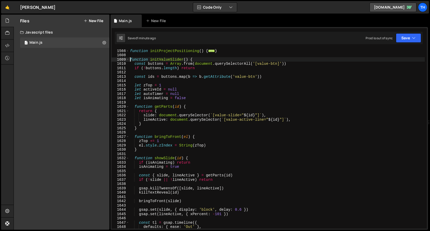
scroll to position [365, 0]
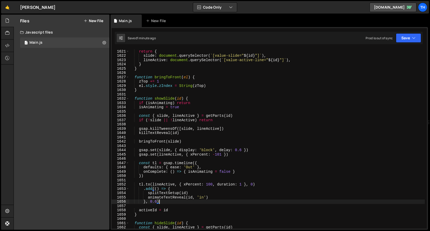
drag, startPoint x: 217, startPoint y: 201, endPoint x: 159, endPoint y: 200, distance: 57.8
click at [159, 200] on div "function getParts ( id ) { return { slide : document . querySelector ( ` [value…" at bounding box center [276, 139] width 295 height 188
click at [161, 199] on div "function getParts ( id ) { return { slide : document . querySelector ( ` [value…" at bounding box center [276, 139] width 295 height 188
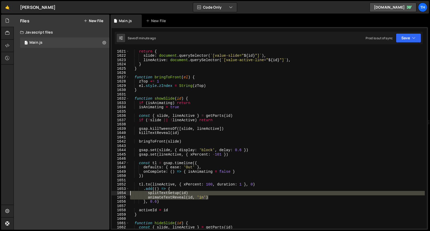
drag, startPoint x: 221, startPoint y: 197, endPoint x: 89, endPoint y: 193, distance: 131.8
click at [89, 193] on div "Files New File Javascript files 1 Main.js 0 CSS files Copy share link Edit File…" at bounding box center [222, 123] width 416 height 216
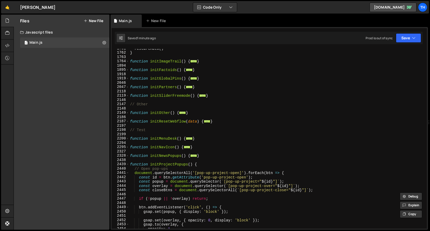
scroll to position [1062, 0]
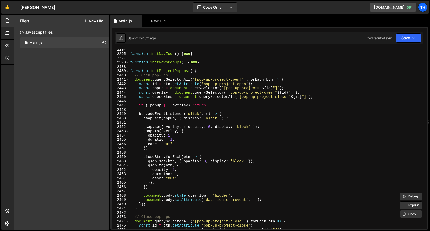
click at [153, 187] on div "function initNavIcon ( ) { ... } function initNewsPopups ( ) { ... } function i…" at bounding box center [276, 141] width 295 height 188
type textarea "});"
click at [153, 190] on div "function initNavIcon ( ) { ... } function initNewsPopups ( ) { ... } function i…" at bounding box center [276, 141] width 295 height 188
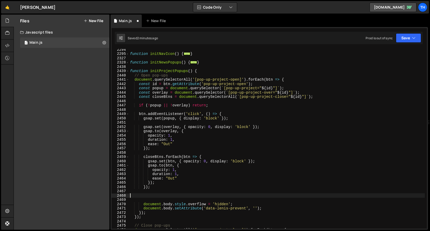
paste textarea "animateTextReveal(id, 'in')"
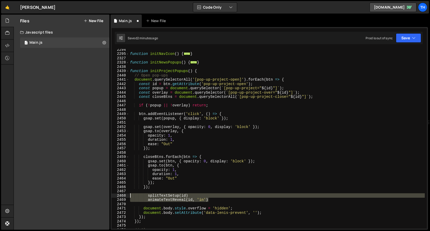
drag, startPoint x: 214, startPoint y: 200, endPoint x: 117, endPoint y: 197, distance: 97.2
click at [117, 197] on div "animateTextReveal(id, 'in') 2294 2295 2327 2328 2438 2439 2440 2441 2442 2443 2…" at bounding box center [268, 139] width 315 height 180
click at [203, 200] on div "function initNavIcon ( ) { ... } function initNewsPopups ( ) { ... } function i…" at bounding box center [276, 139] width 295 height 180
drag, startPoint x: 208, startPoint y: 200, endPoint x: 71, endPoint y: 196, distance: 137.2
click at [71, 196] on div "Files New File Javascript files 1 Main.js 0 CSS files Copy share link Edit File…" at bounding box center [222, 123] width 416 height 216
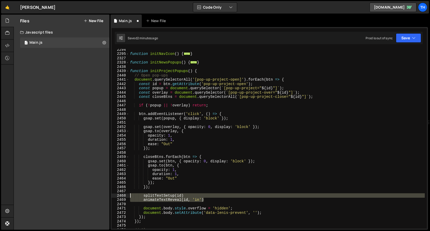
type textarea "splitTextSetup(id) animateTextReveal(id, 'in')"
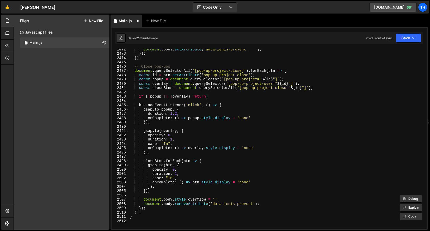
scroll to position [1226, 0]
click at [154, 194] on div "document . body . setAttribute ( 'data-lenis-prevent' , '' ) ; }) ; }) ; // Clo…" at bounding box center [276, 141] width 295 height 188
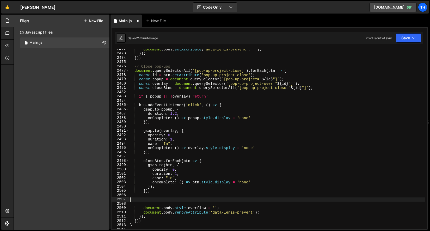
paste textarea "animateTextReveal(id, 'in')"
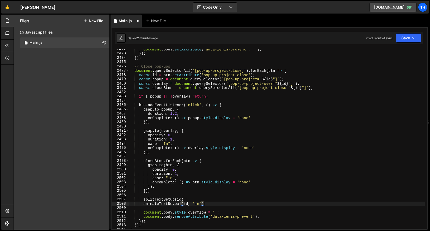
click at [199, 204] on div "document . body . setAttribute ( 'data-lenis-prevent' , '' ) ; }) ; }) ; // Clo…" at bounding box center [276, 141] width 295 height 188
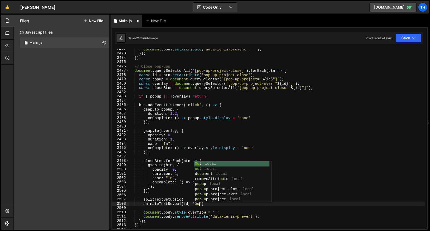
scroll to position [0, 5]
click at [197, 212] on div "document . body . setAttribute ( 'data-lenis-prevent' , '' ) ; }) ; }) ; // Clo…" at bounding box center [276, 141] width 295 height 188
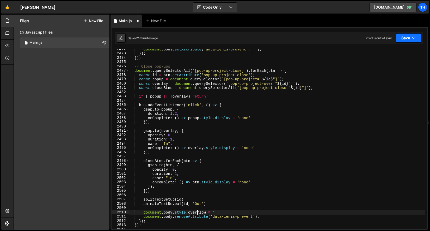
click at [405, 35] on button "Save" at bounding box center [407, 37] width 25 height 9
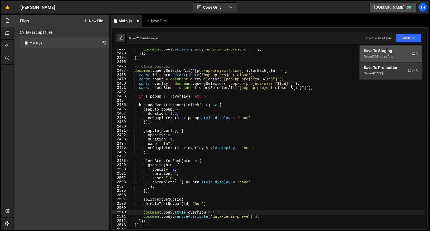
click at [401, 52] on div "Save to Staging S" at bounding box center [390, 50] width 54 height 5
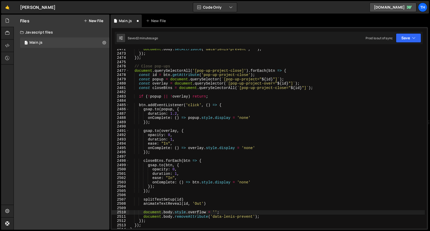
scroll to position [8350, 0]
type textarea "onComplete: () => btn.style.display = 'none'"
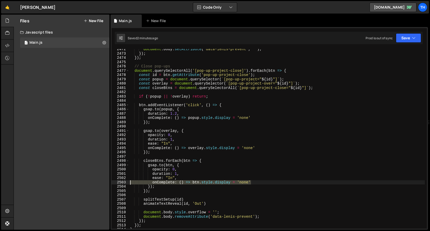
drag, startPoint x: 234, startPoint y: 180, endPoint x: 77, endPoint y: 182, distance: 156.7
click at [77, 182] on div "Files New File Javascript files 1 Main.js 0 CSS files Copy share link Edit File…" at bounding box center [222, 123] width 416 height 216
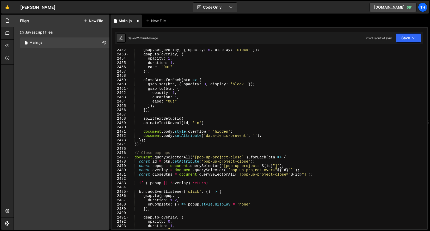
scroll to position [8314, 0]
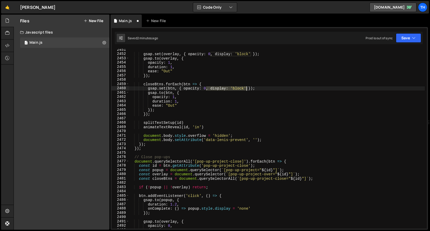
drag, startPoint x: 206, startPoint y: 88, endPoint x: 246, endPoint y: 89, distance: 39.6
click at [246, 89] on div "gsap . set ( overlay , { opacity : 0 , display : 'block' }) ; gsap . to ( overl…" at bounding box center [276, 142] width 295 height 188
click at [405, 39] on button "Save" at bounding box center [407, 37] width 25 height 9
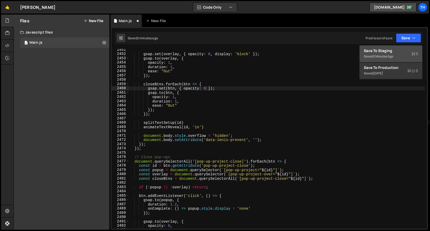
click at [408, 52] on div "Save to Staging S" at bounding box center [390, 50] width 54 height 5
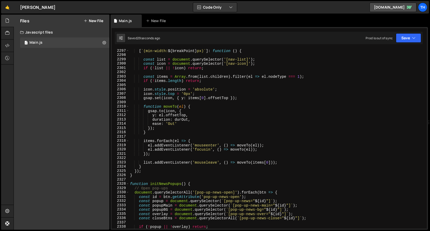
scroll to position [7766, 0]
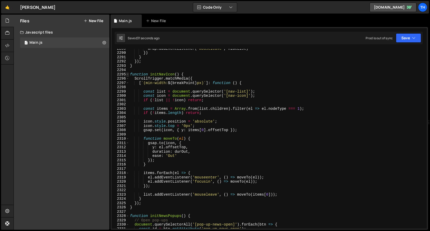
click at [128, 75] on span at bounding box center [127, 74] width 3 height 4
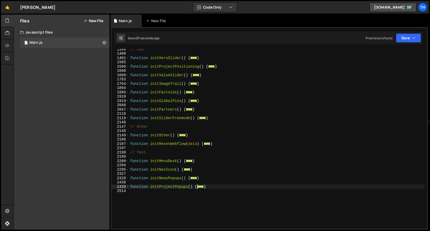
scroll to position [273, 0]
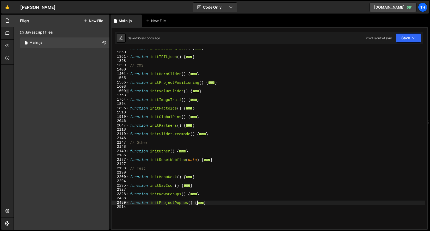
click at [126, 90] on span at bounding box center [127, 91] width 3 height 4
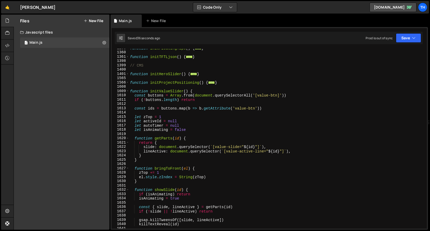
scroll to position [343, 0]
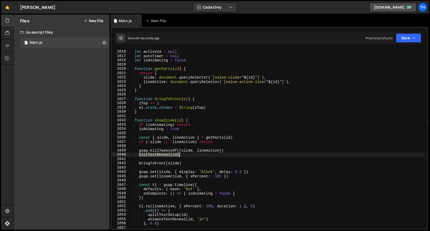
drag, startPoint x: 139, startPoint y: 155, endPoint x: 221, endPoint y: 156, distance: 82.5
click at [221, 156] on div "let zTop = 1 let activeId = null let autoTimer = null let isAnimating = false f…" at bounding box center [276, 139] width 295 height 188
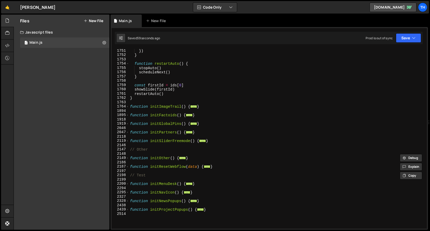
scroll to position [991, 0]
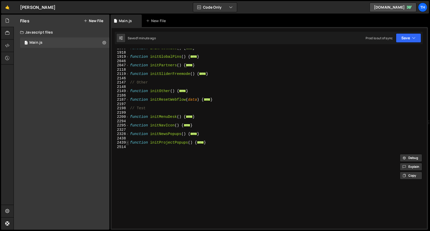
click at [127, 142] on span at bounding box center [127, 143] width 3 height 4
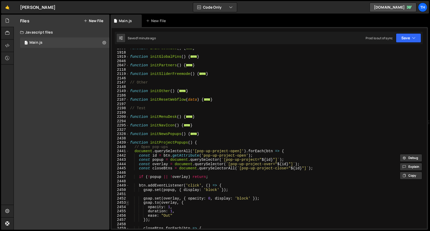
scroll to position [1068, 0]
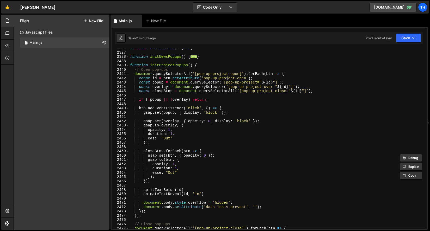
click at [233, 111] on div "function initNavIcon ( ) { ... } function initNewsPopups ( ) { ... } function i…" at bounding box center [276, 140] width 295 height 188
type textarea "gsap.set(popup, { display: 'block' });"
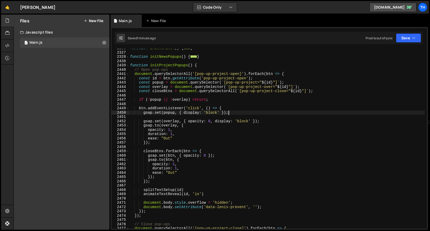
click at [234, 113] on div "function initNavIcon ( ) { ... } function initNewsPopups ( ) { ... } function i…" at bounding box center [276, 140] width 295 height 188
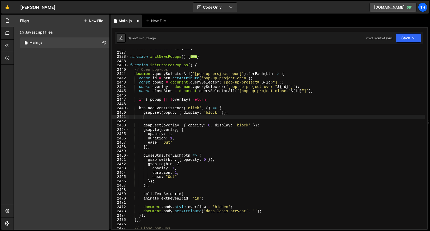
paste textarea "killTextReveal(id)"
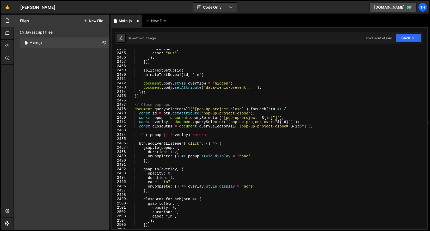
scroll to position [1191, 0]
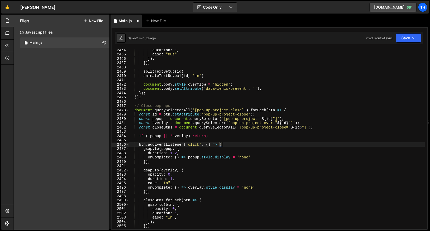
click at [232, 144] on div "duration : 1 , ease : "Out" }) ; }) ; splitTextSetup ( id ) animateTextReveal (…" at bounding box center [276, 142] width 295 height 188
type textarea "btn.addEventListener('click', () => {"
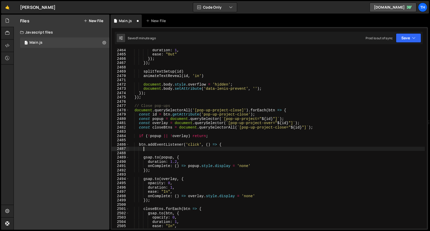
paste textarea "killTextReveal(id)"
type textarea "killTextReveal(id)"
click at [415, 37] on button "Save" at bounding box center [407, 37] width 25 height 9
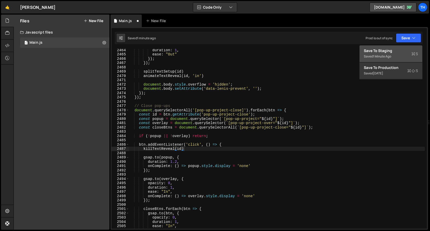
click at [411, 50] on div "Save to Staging S" at bounding box center [390, 50] width 54 height 5
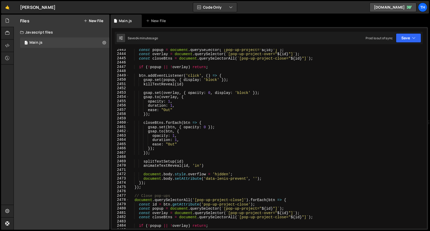
scroll to position [8250, 0]
